Goal: Navigation & Orientation: Find specific page/section

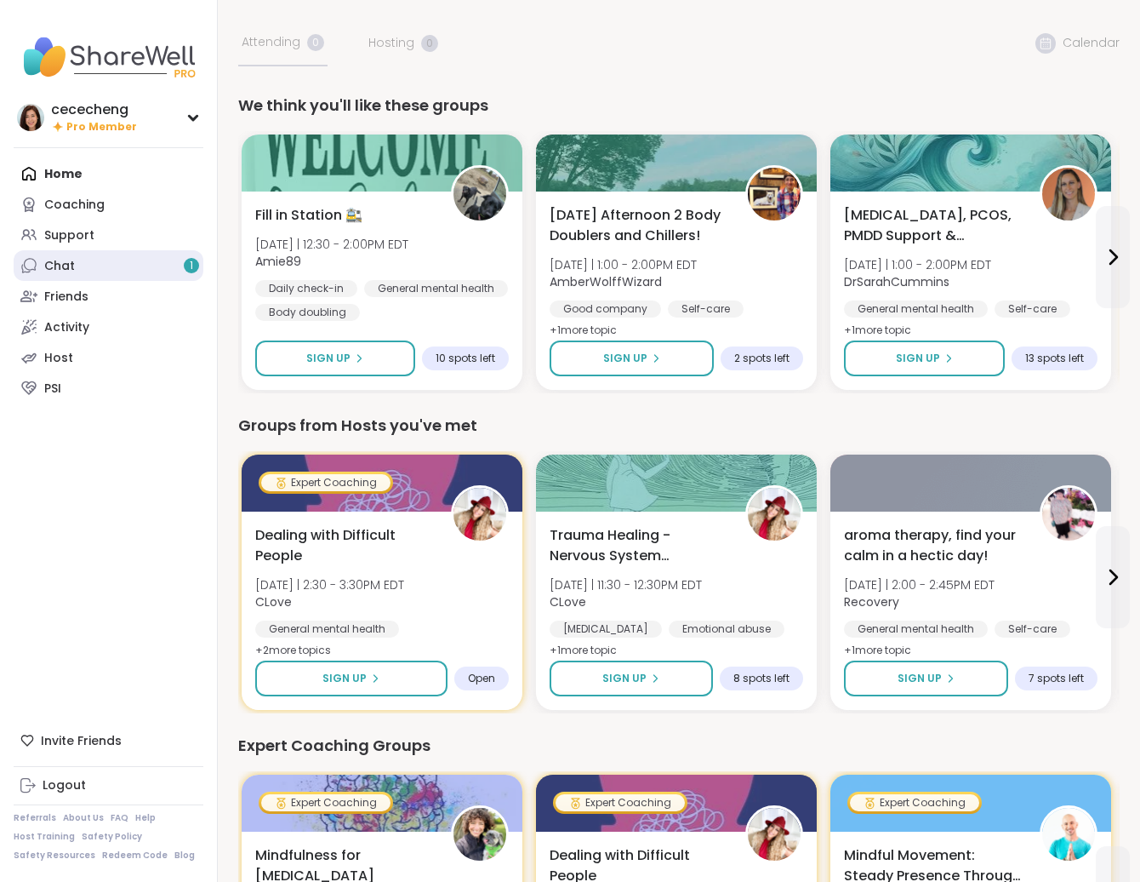
scroll to position [2, 0]
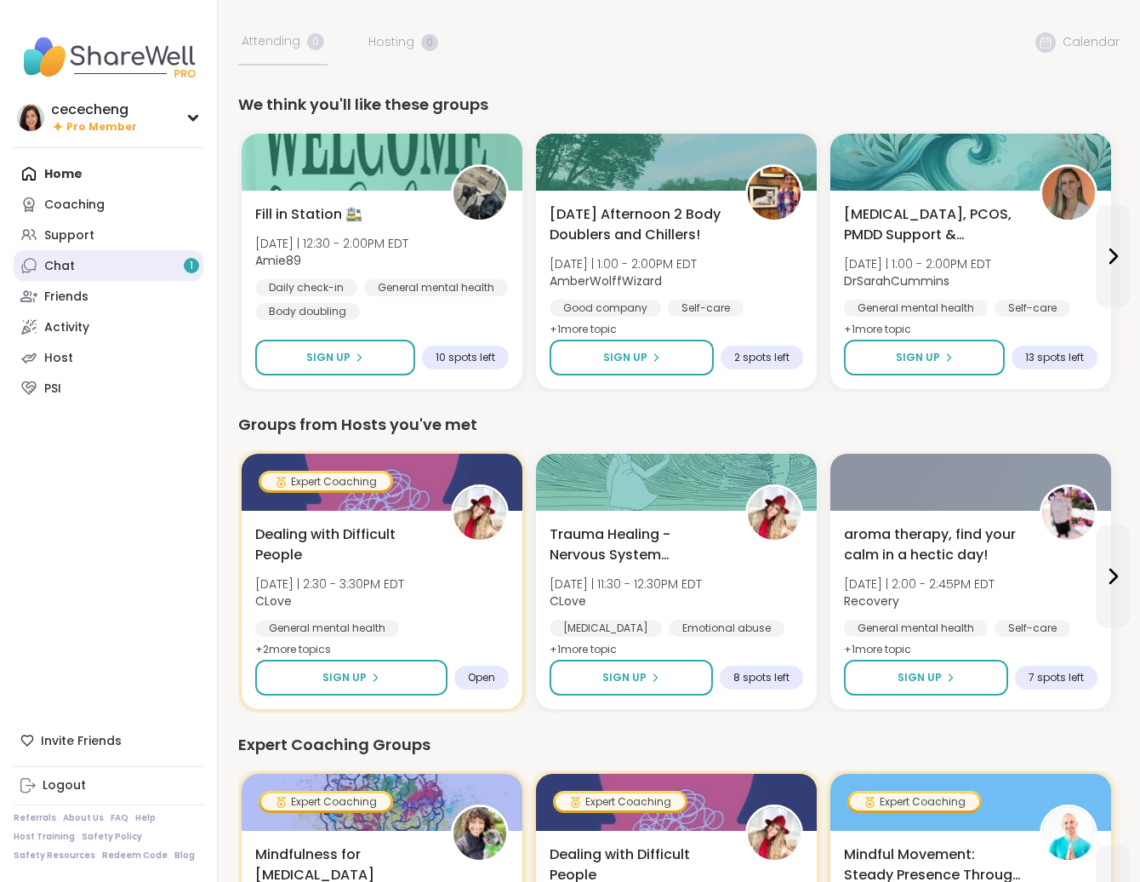
click at [146, 260] on link "Chat 1" at bounding box center [109, 265] width 190 height 31
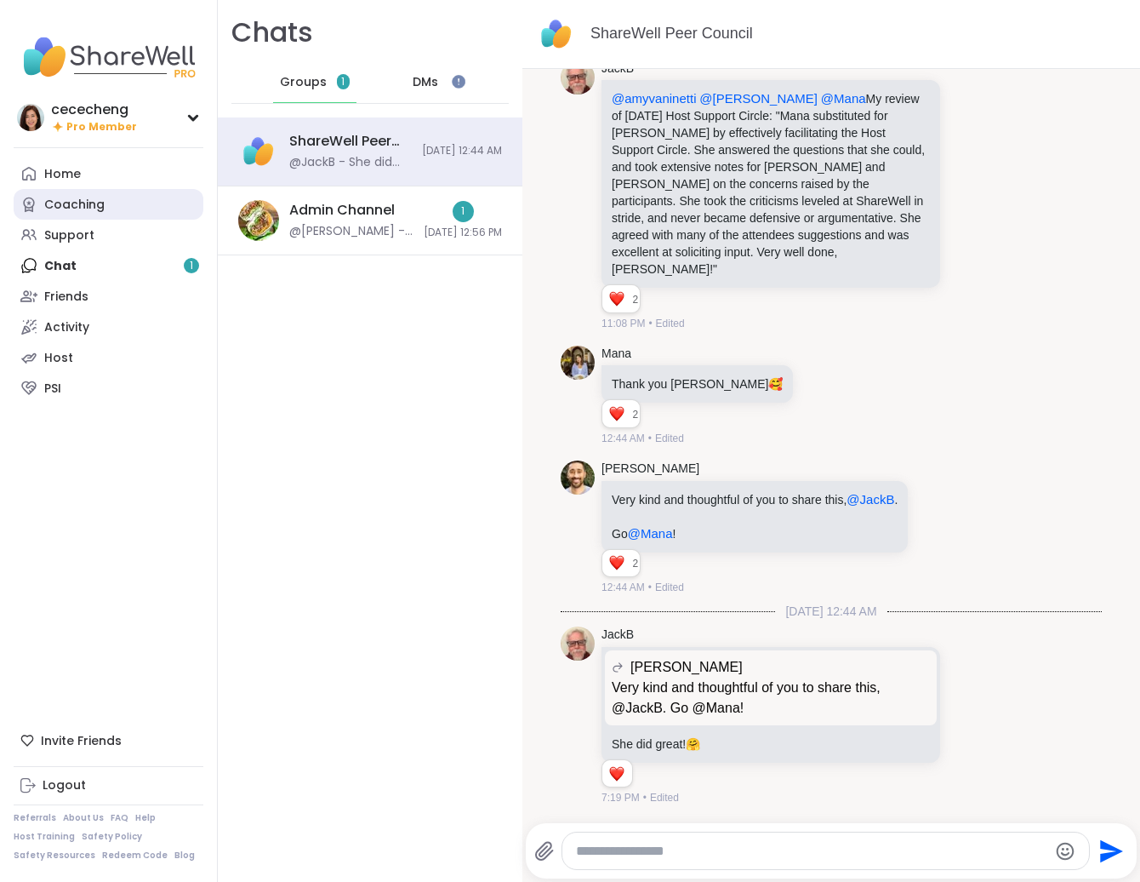
click at [154, 207] on link "Coaching" at bounding box center [109, 204] width 190 height 31
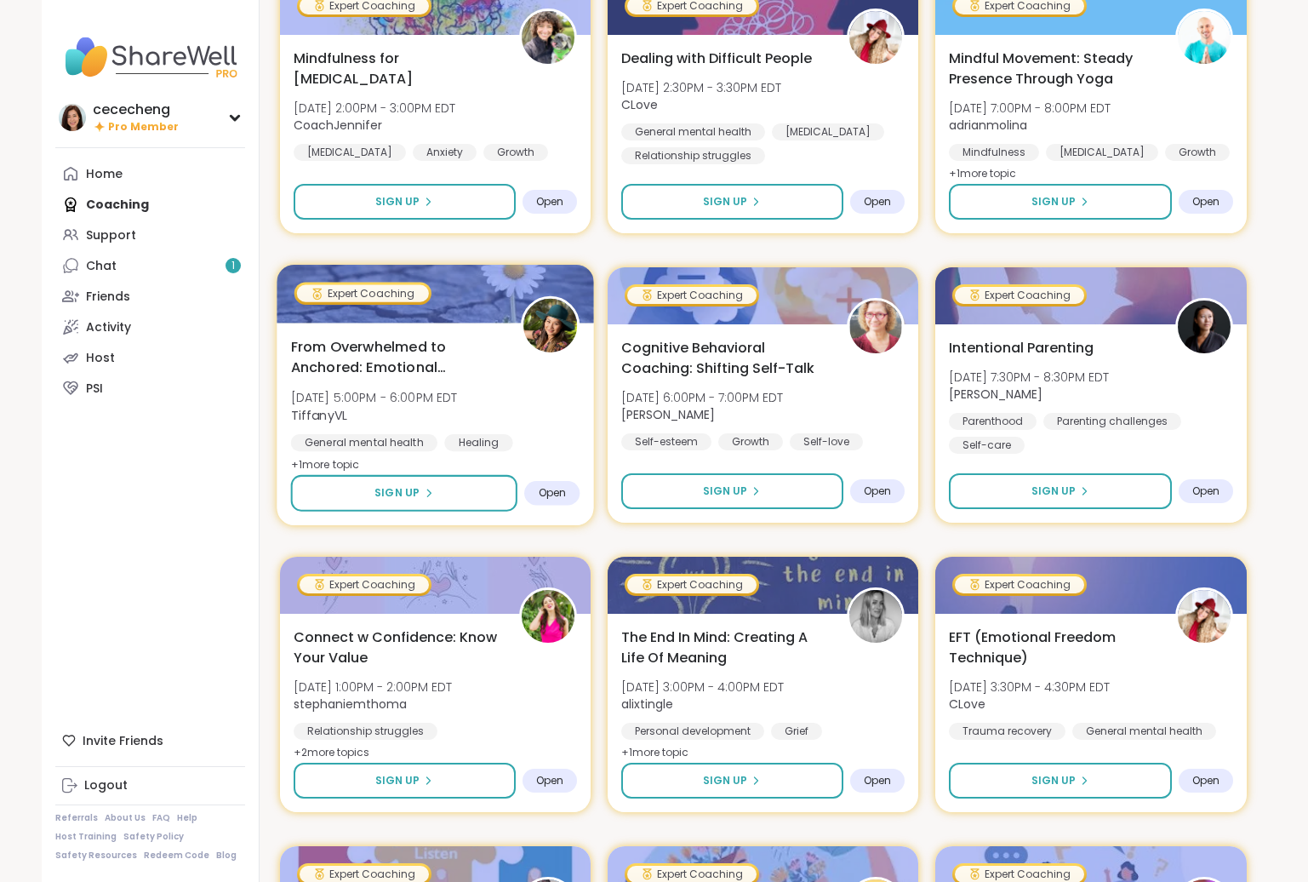
scroll to position [293, 0]
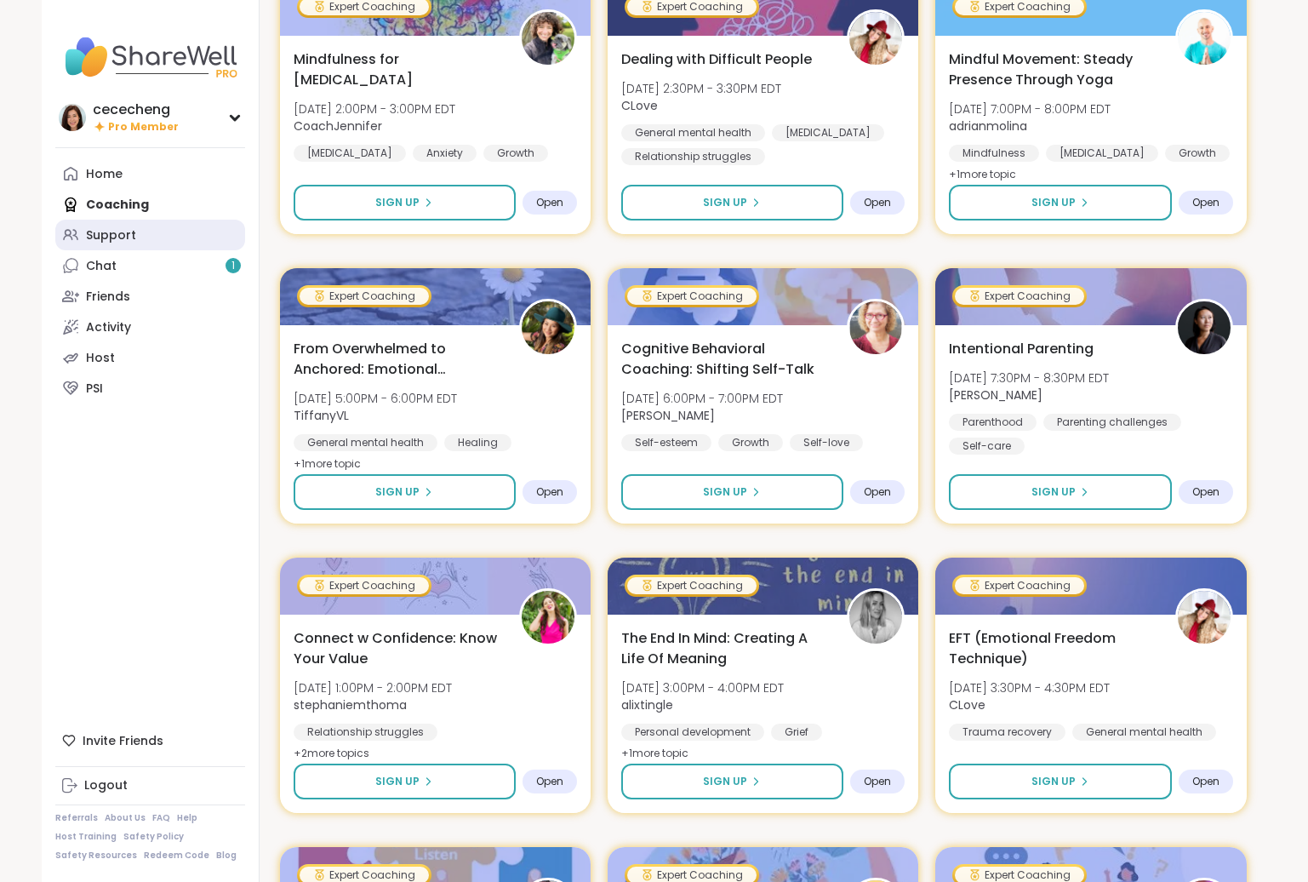
click at [100, 243] on div "Support" at bounding box center [111, 235] width 50 height 17
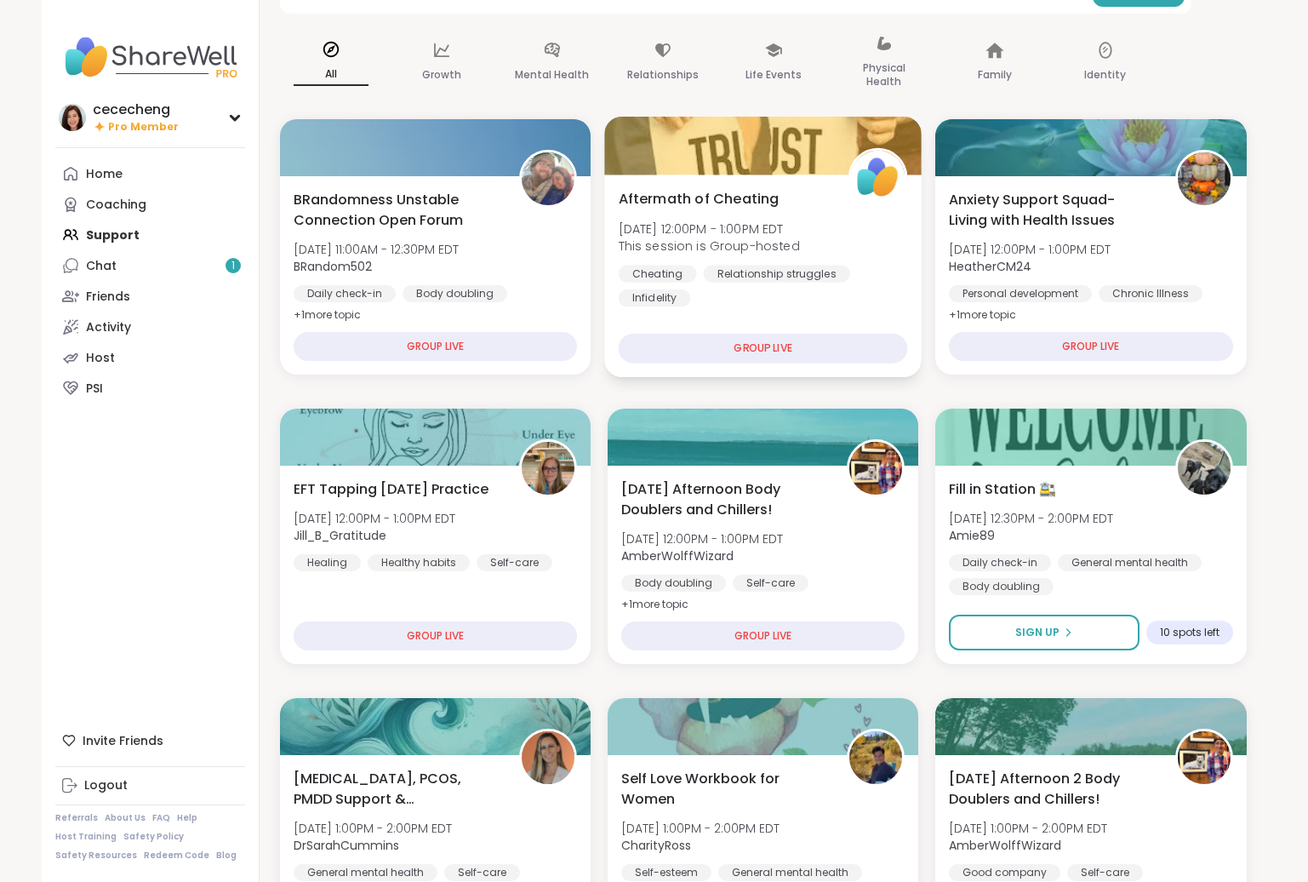
scroll to position [99, 0]
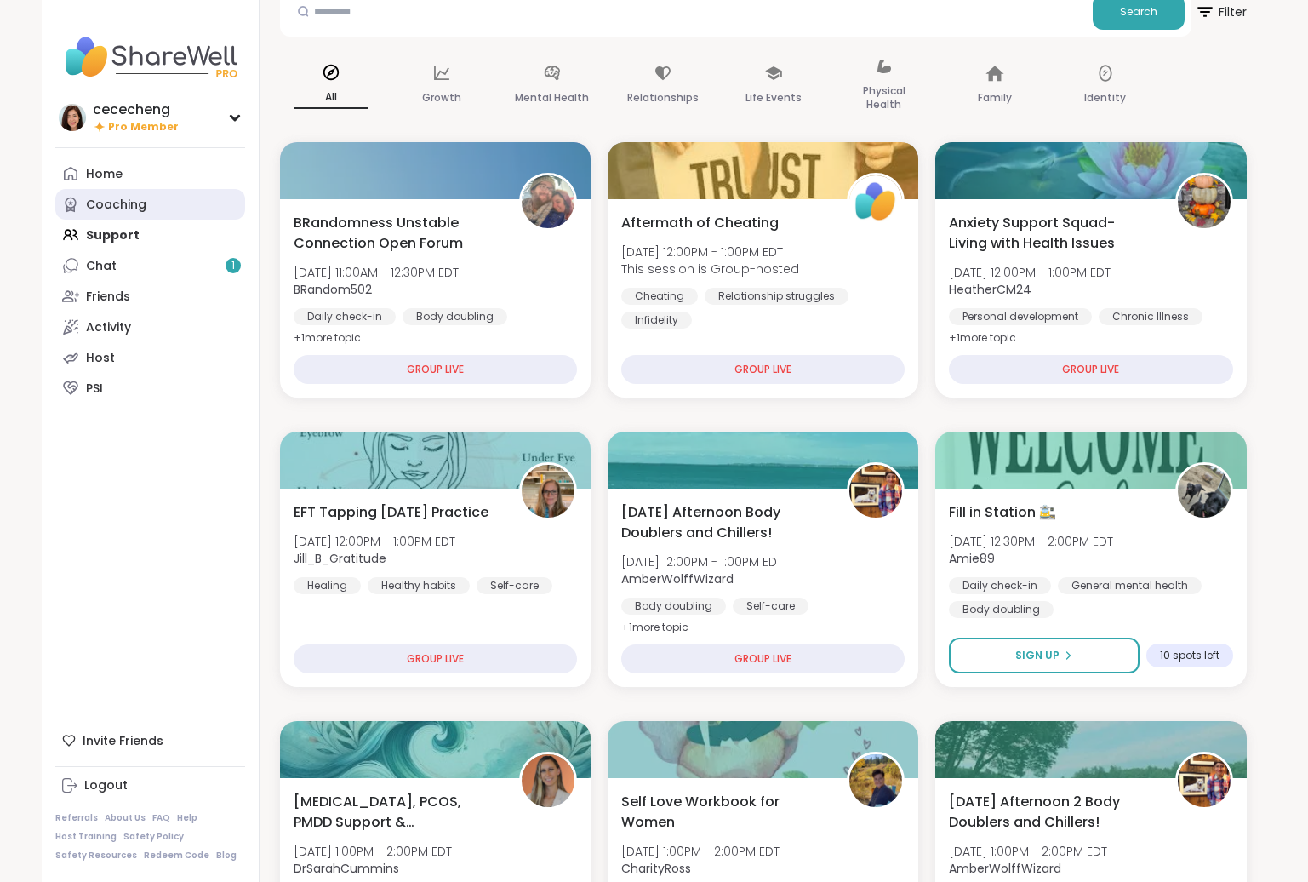
click at [166, 207] on link "Coaching" at bounding box center [150, 204] width 190 height 31
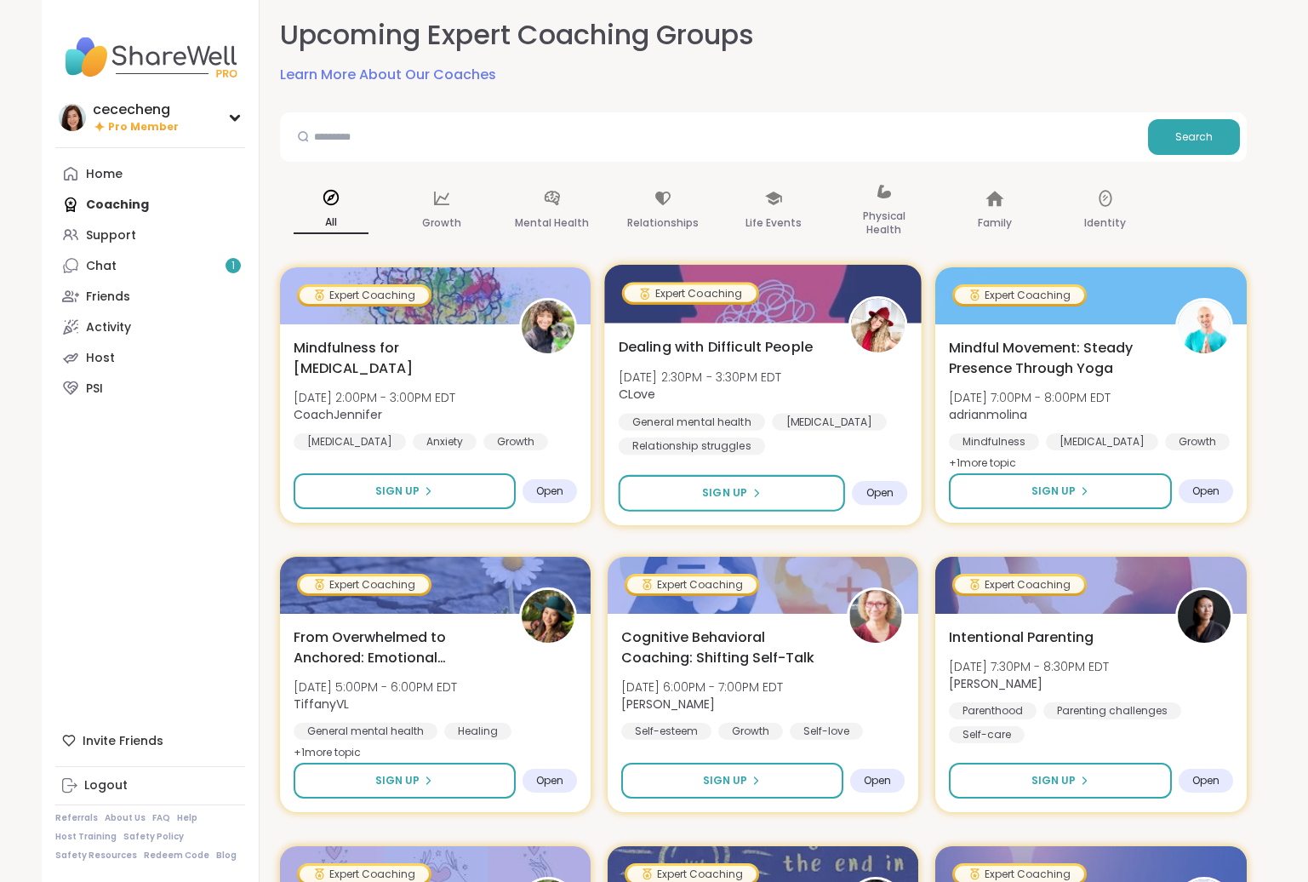
scroll to position [3, 0]
